Goal: Navigation & Orientation: Find specific page/section

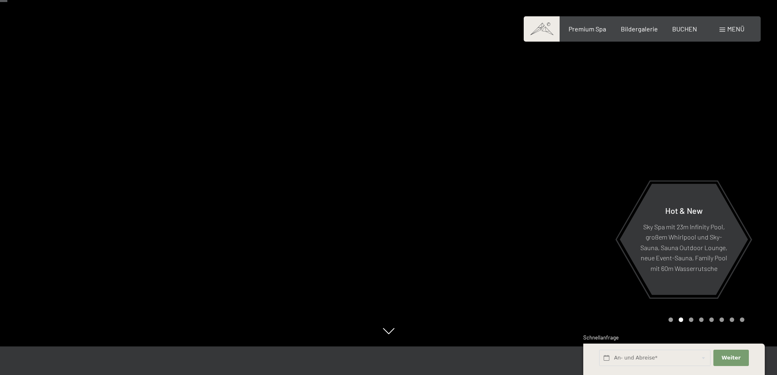
scroll to position [39, 0]
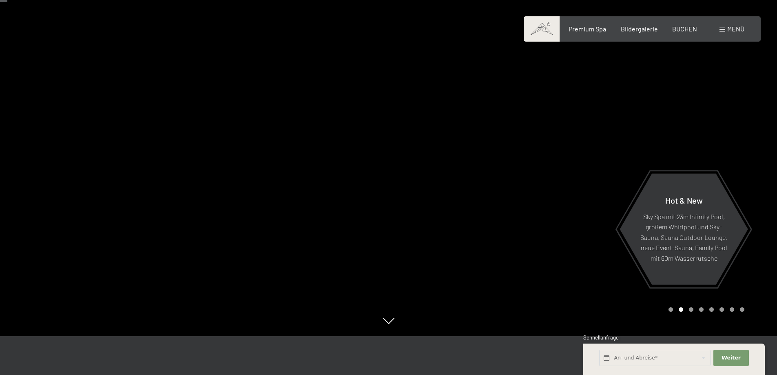
click at [649, 33] on div "Buchen Anfragen Premium Spa Bildergalerie BUCHEN Menü DE IT EN Gutschein Bilder…" at bounding box center [642, 28] width 204 height 9
click at [643, 31] on span "Bildergalerie" at bounding box center [639, 28] width 37 height 8
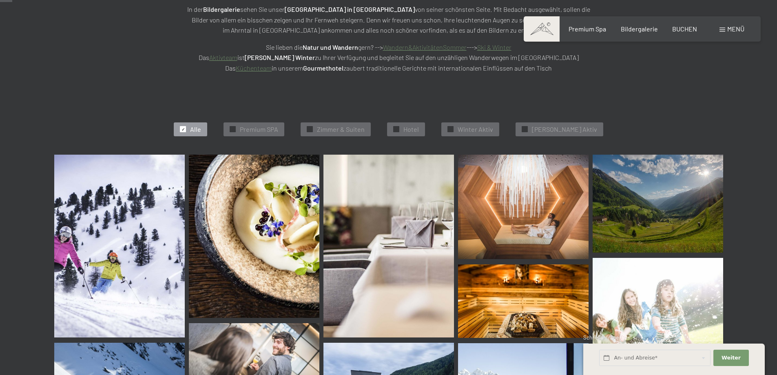
scroll to position [163, 0]
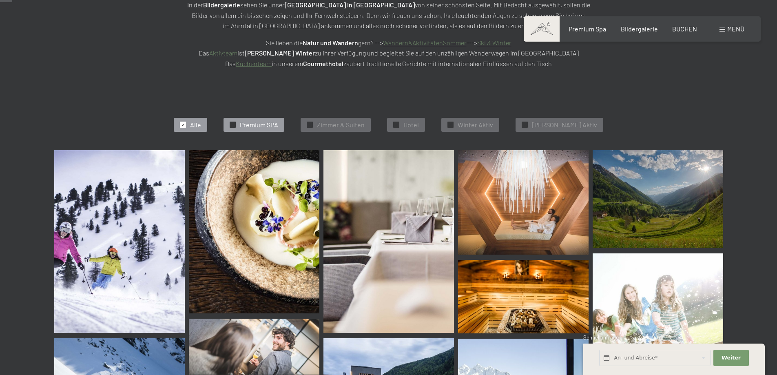
click at [272, 124] on span "Premium SPA" at bounding box center [259, 124] width 38 height 9
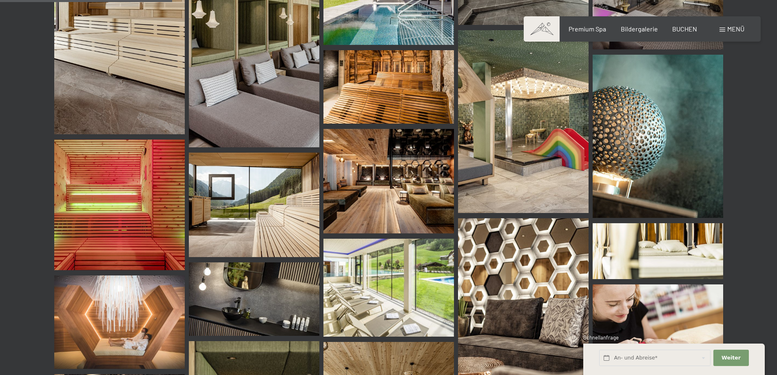
scroll to position [450, 0]
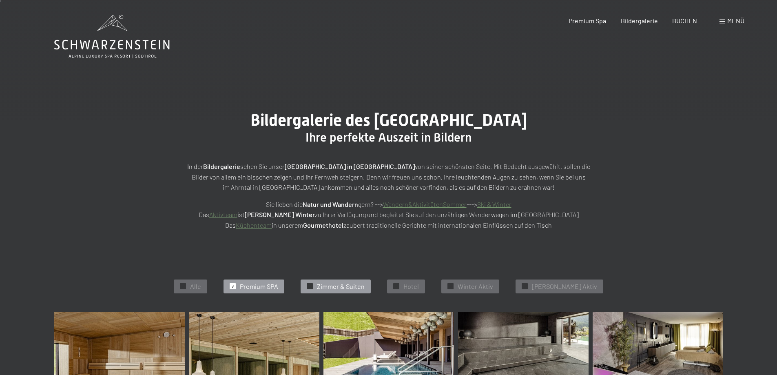
click at [366, 279] on div "✓ [PERSON_NAME] & Suiten" at bounding box center [335, 286] width 70 height 14
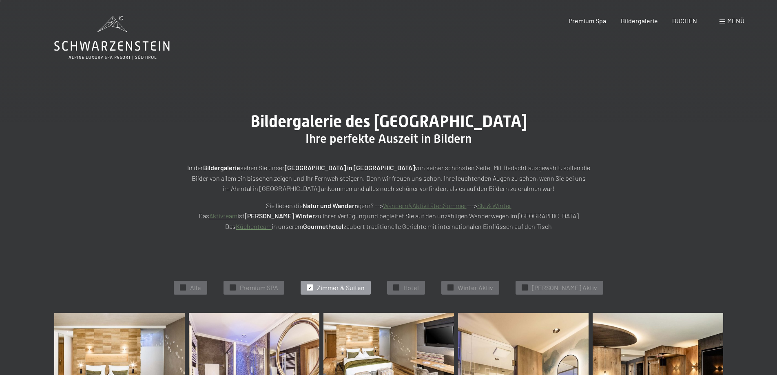
scroll to position [0, 0]
